Goal: Task Accomplishment & Management: Complete application form

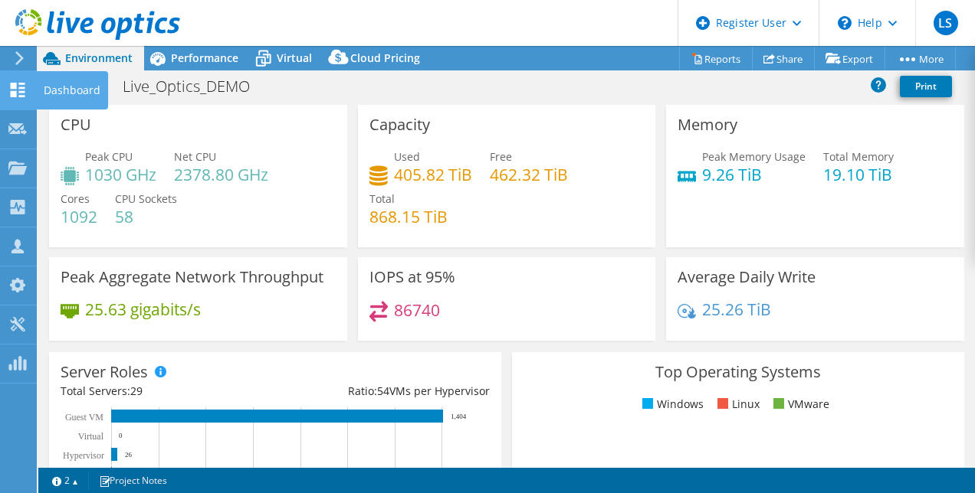
click at [15, 89] on use at bounding box center [18, 90] width 15 height 15
select select "USEast"
select select "USD"
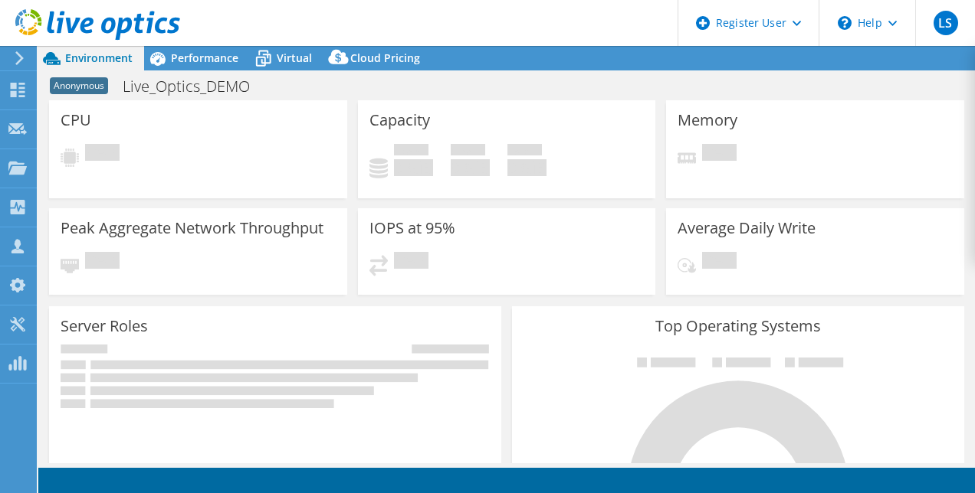
select select "USEast"
select select "USD"
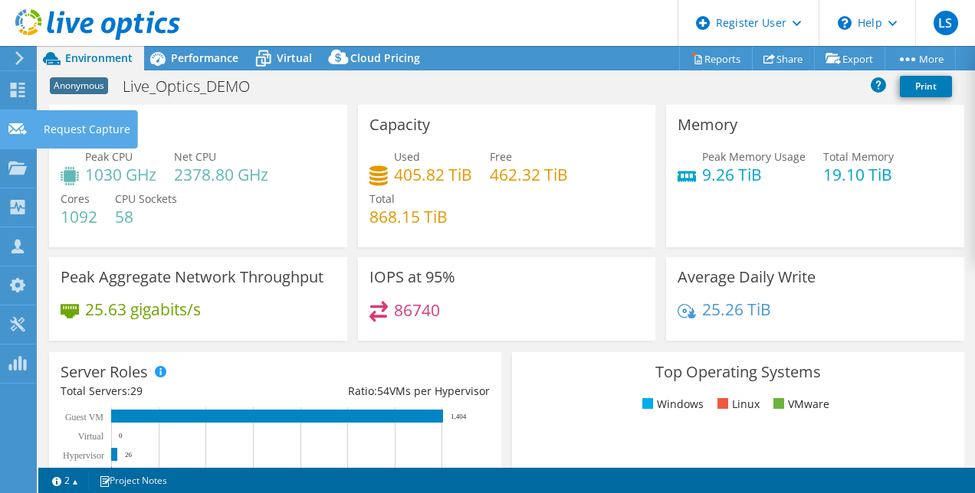
click at [10, 130] on use at bounding box center [17, 128] width 18 height 11
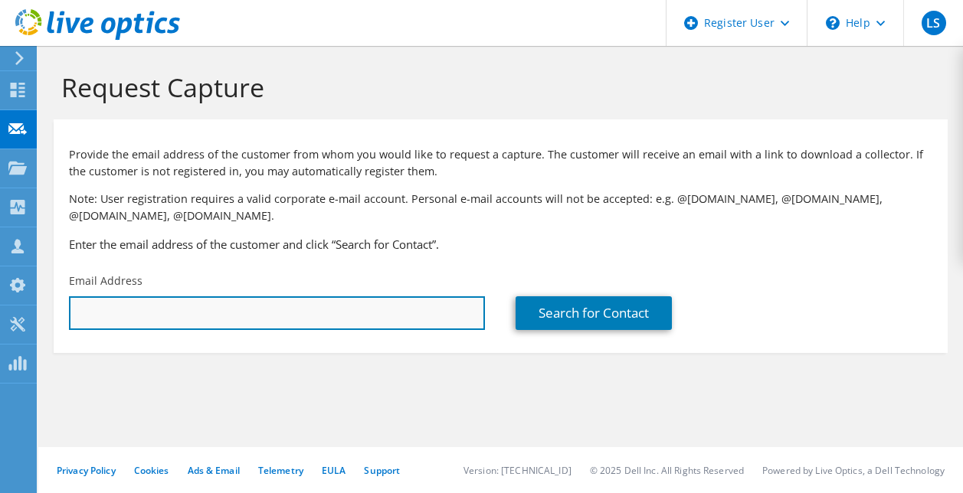
click at [216, 320] on input "text" at bounding box center [277, 314] width 416 height 34
paste input "Scott Klein <sklein@woodridgeil.gov>"
drag, startPoint x: 139, startPoint y: 313, endPoint x: 58, endPoint y: 306, distance: 80.8
click at [58, 306] on div "Email Address Scott Klein <sklein@woodridgeil.gov>" at bounding box center [277, 302] width 447 height 72
click at [254, 313] on input "sklein@woodridgeil.gov>" at bounding box center [277, 314] width 416 height 34
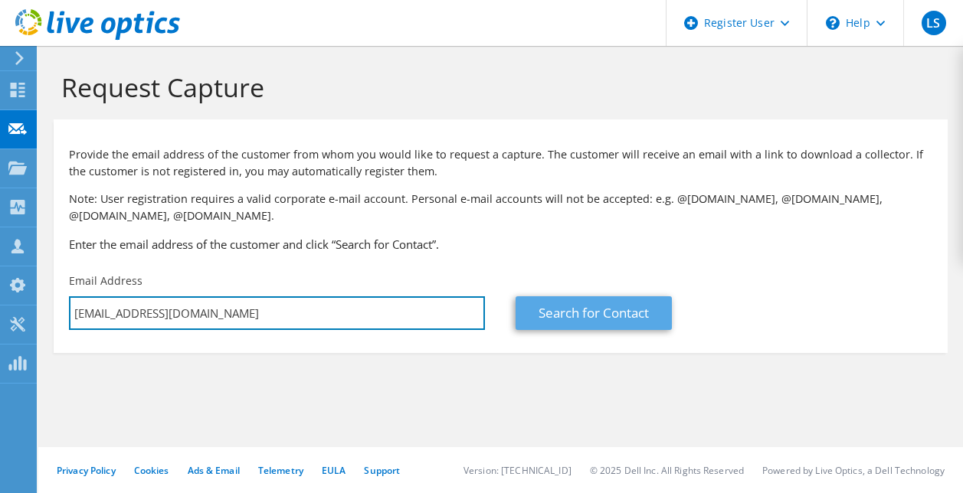
type input "sklein@woodridgeil.gov"
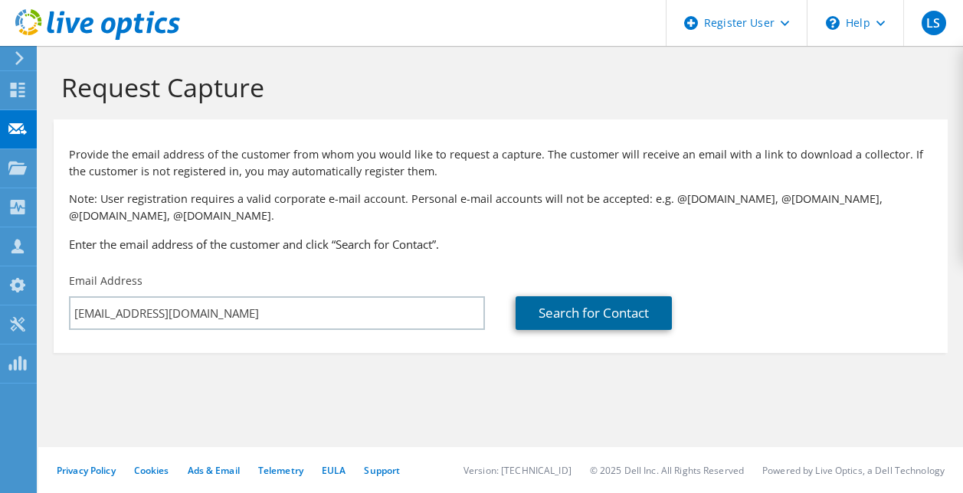
click at [591, 314] on link "Search for Contact" at bounding box center [594, 314] width 156 height 34
type input "Village of Woodridge"
type input "Scott"
type input "Klein"
type input "[GEOGRAPHIC_DATA]"
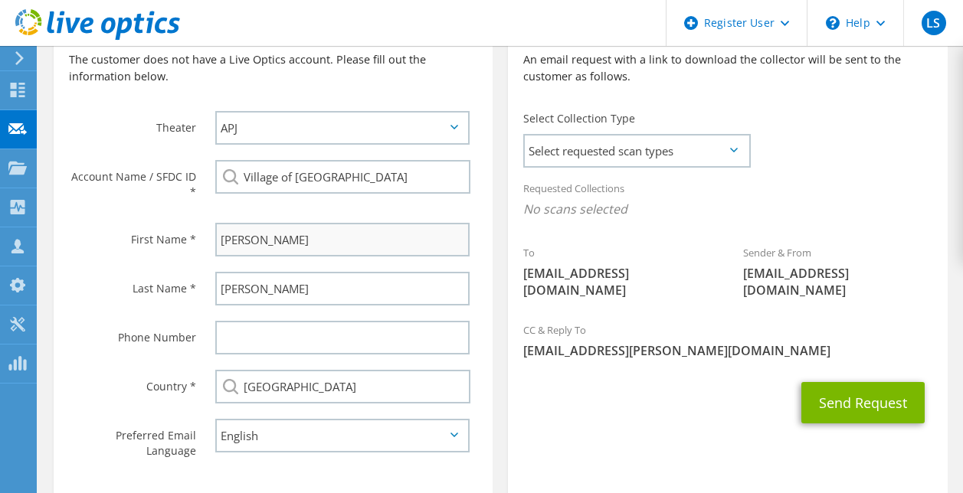
scroll to position [383, 0]
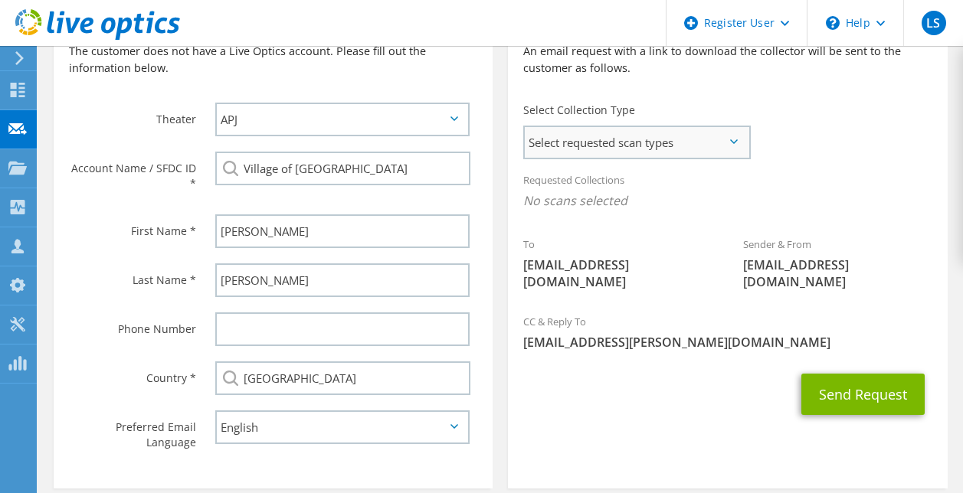
click at [690, 134] on span "Select requested scan types" at bounding box center [637, 142] width 224 height 31
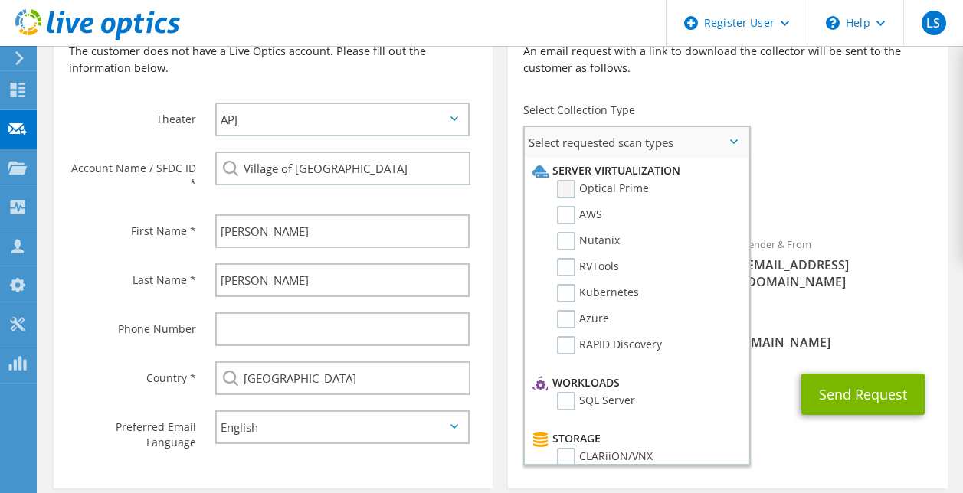
click at [560, 181] on label "Optical Prime" at bounding box center [603, 189] width 92 height 18
click at [0, 0] on input "Optical Prime" at bounding box center [0, 0] width 0 height 0
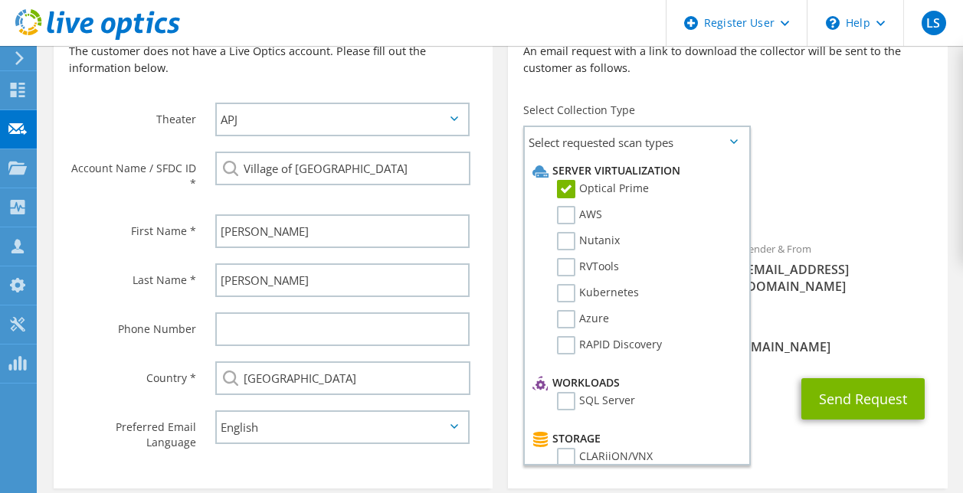
click at [848, 192] on span "Optical Prime" at bounding box center [727, 204] width 408 height 25
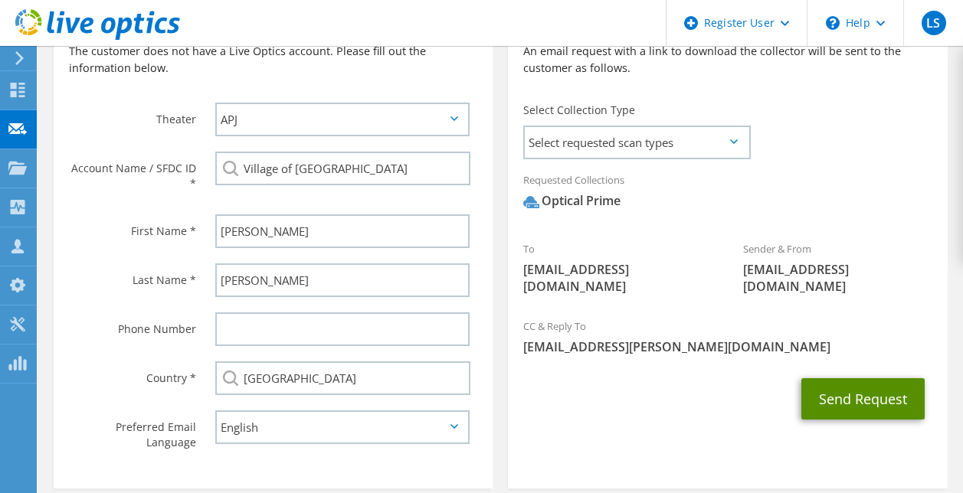
click at [876, 382] on button "Send Request" at bounding box center [863, 399] width 123 height 41
